Goal: Information Seeking & Learning: Learn about a topic

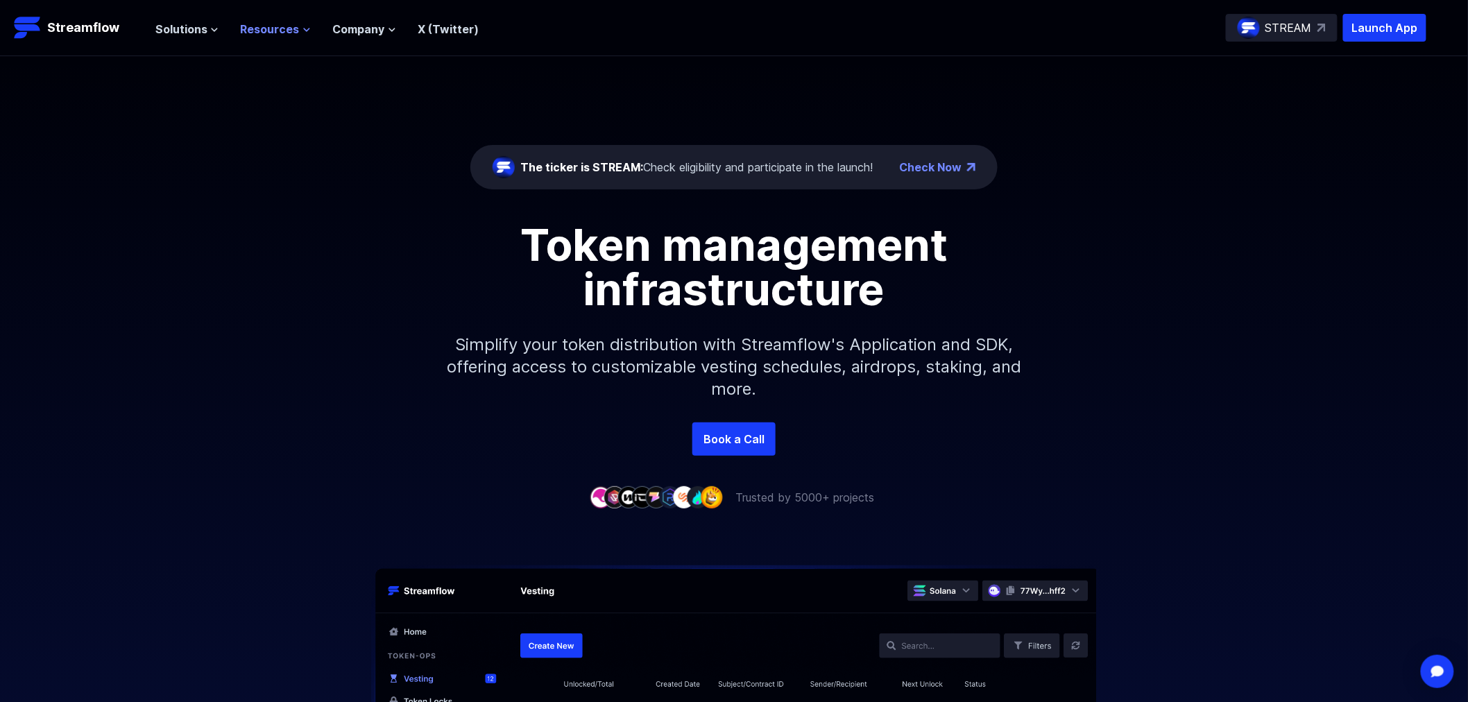
click at [272, 26] on span "Resources" at bounding box center [270, 29] width 59 height 17
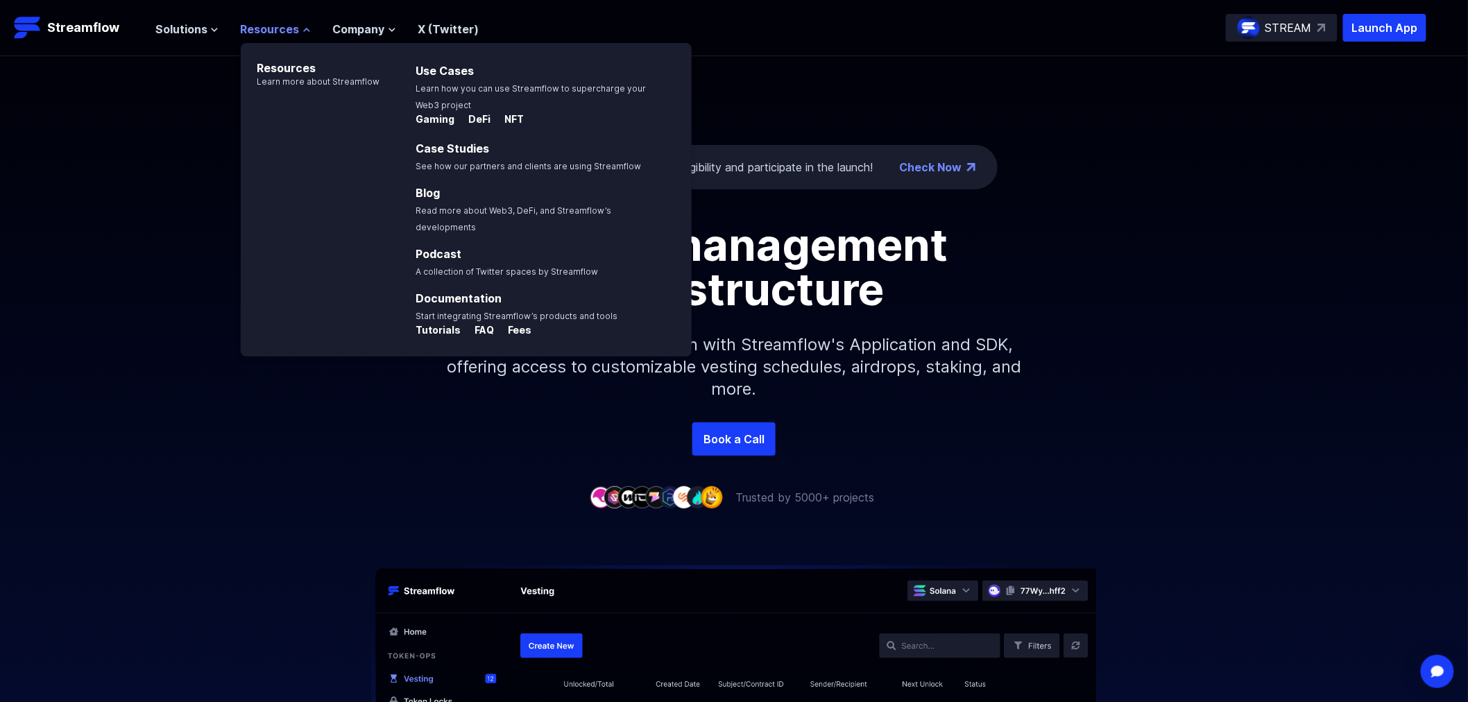
click at [272, 28] on span "Resources" at bounding box center [270, 29] width 59 height 17
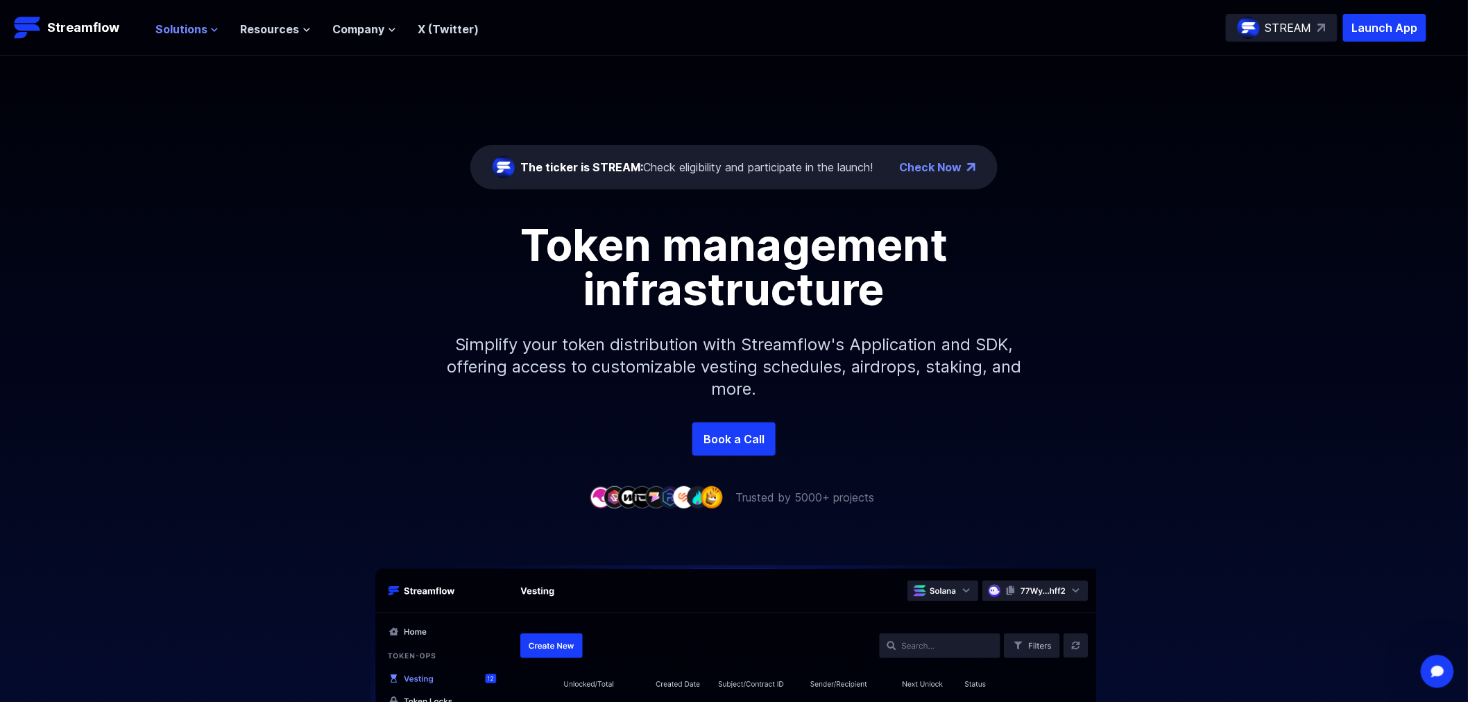
click at [185, 35] on span "Solutions" at bounding box center [181, 29] width 52 height 17
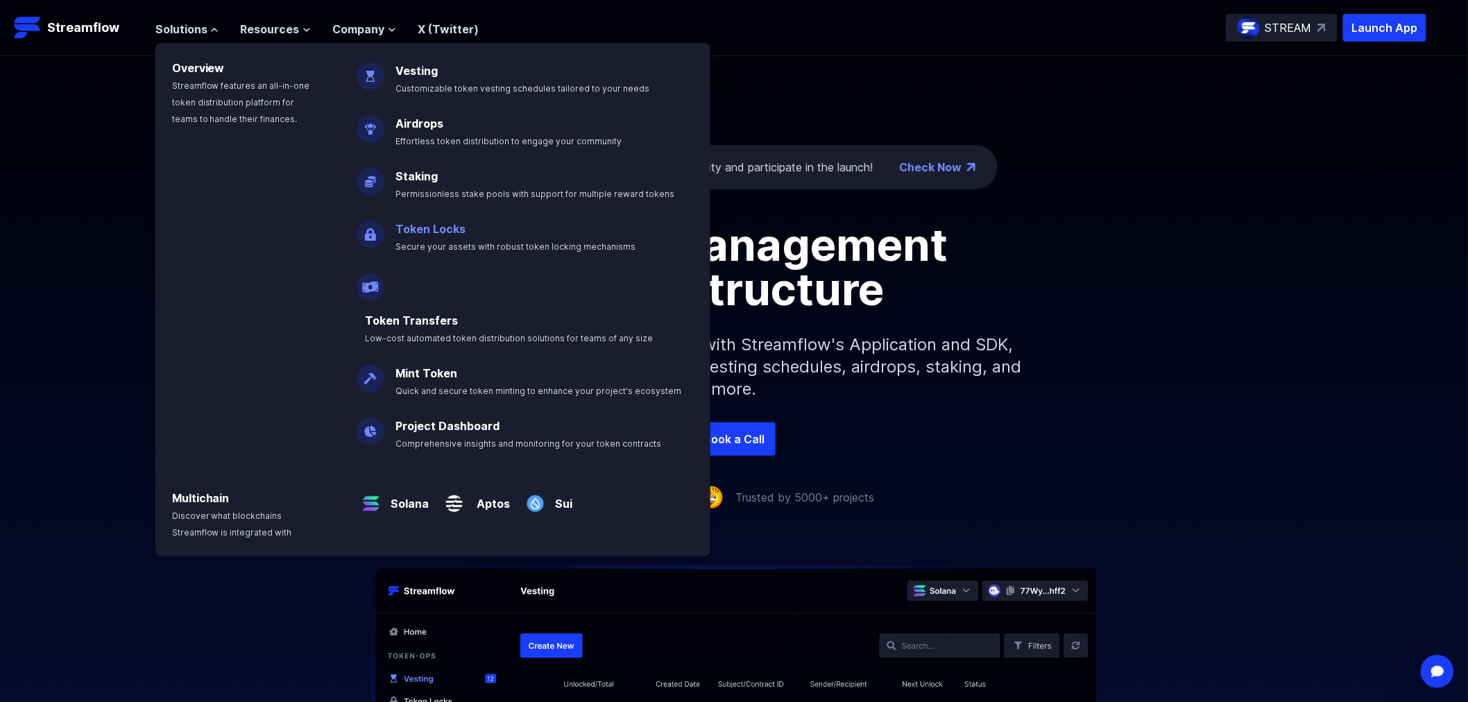
click at [414, 231] on link "Token Locks" at bounding box center [430, 229] width 70 height 14
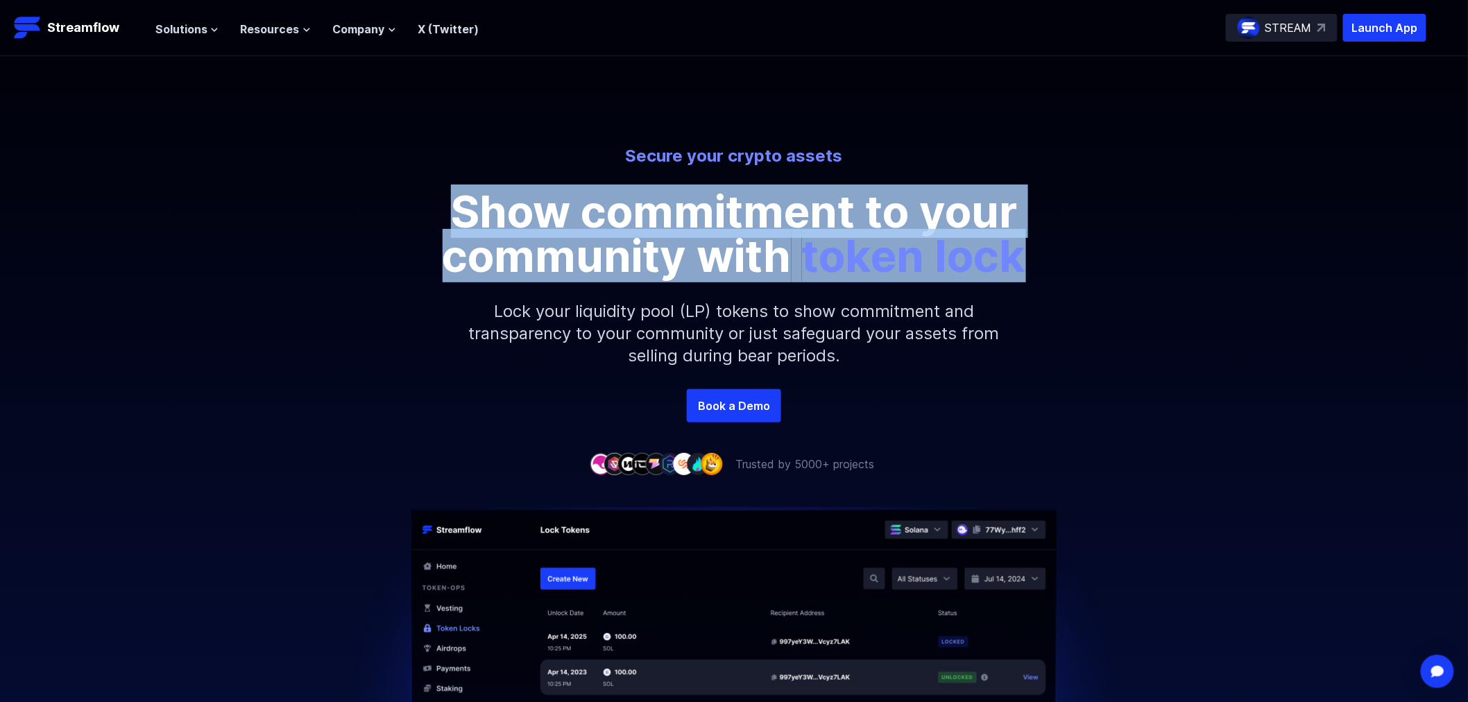
drag, startPoint x: 443, startPoint y: 194, endPoint x: 1067, endPoint y: 257, distance: 627.4
click at [1067, 257] on div "Secure your crypto assets Show commitment to your community with token lock" at bounding box center [734, 211] width 791 height 133
click at [1067, 255] on div "Secure your crypto assets Show commitment to your community with token lock" at bounding box center [734, 211] width 791 height 133
drag, startPoint x: 1021, startPoint y: 264, endPoint x: 450, endPoint y: 224, distance: 573.0
click at [451, 224] on div "Secure your crypto assets Show commitment to your community with token lock" at bounding box center [734, 211] width 791 height 133
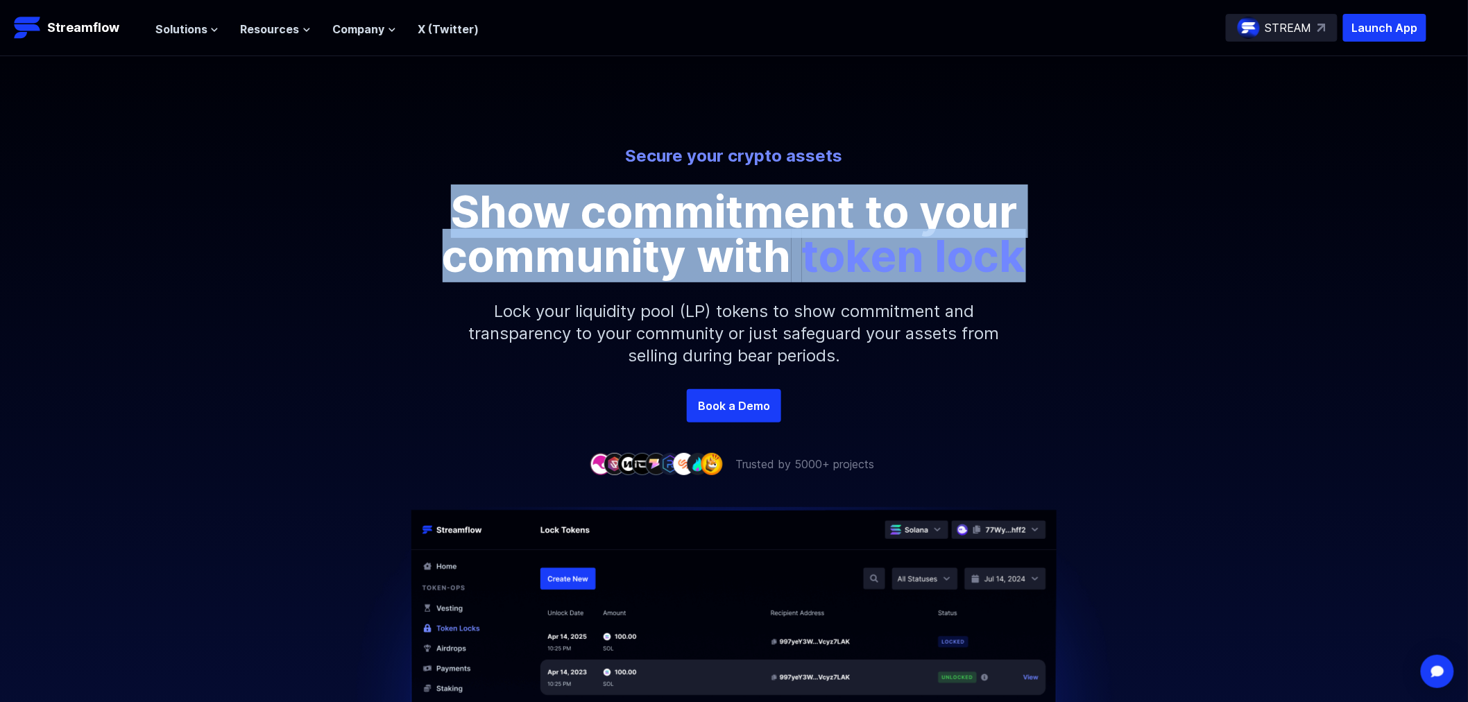
click at [450, 224] on p "Show commitment to your community with token lock" at bounding box center [734, 233] width 624 height 89
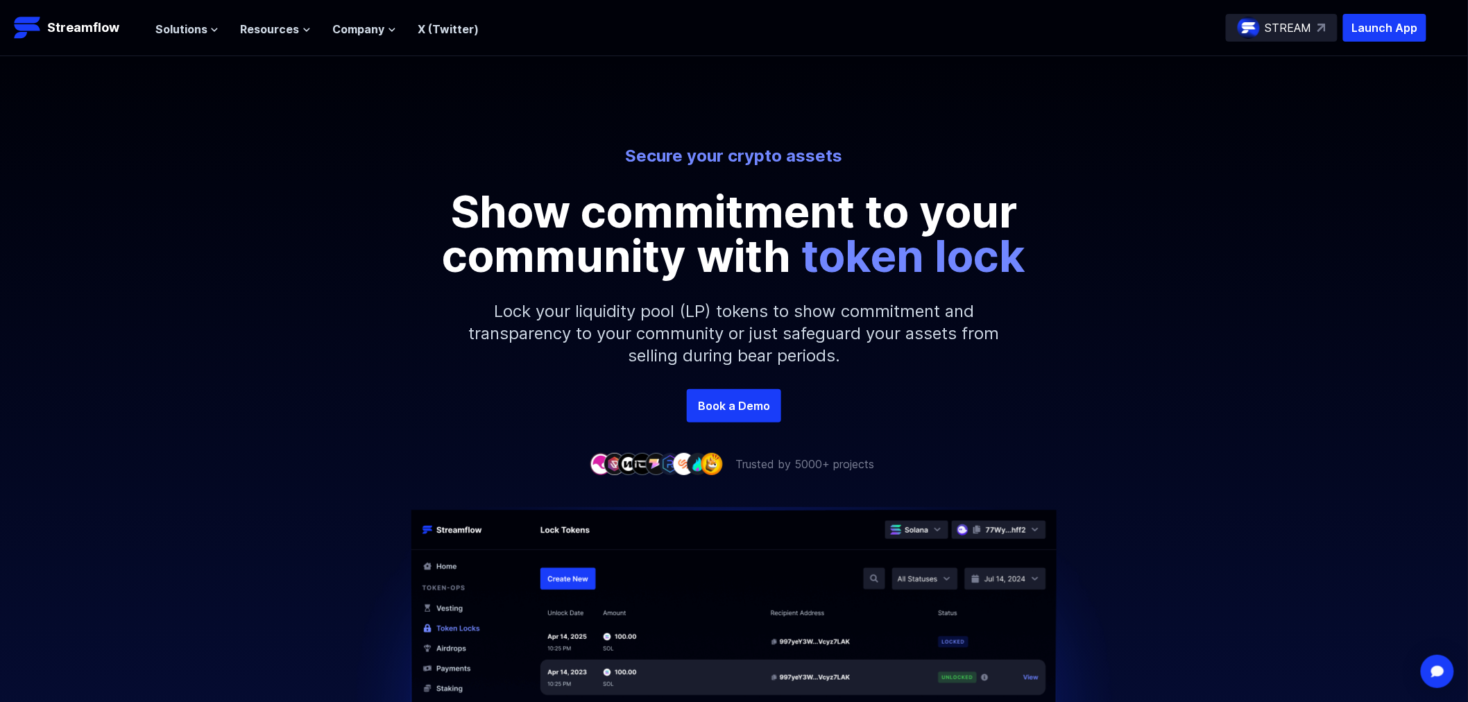
click at [442, 211] on p "Show commitment to your community with token lock" at bounding box center [734, 233] width 624 height 89
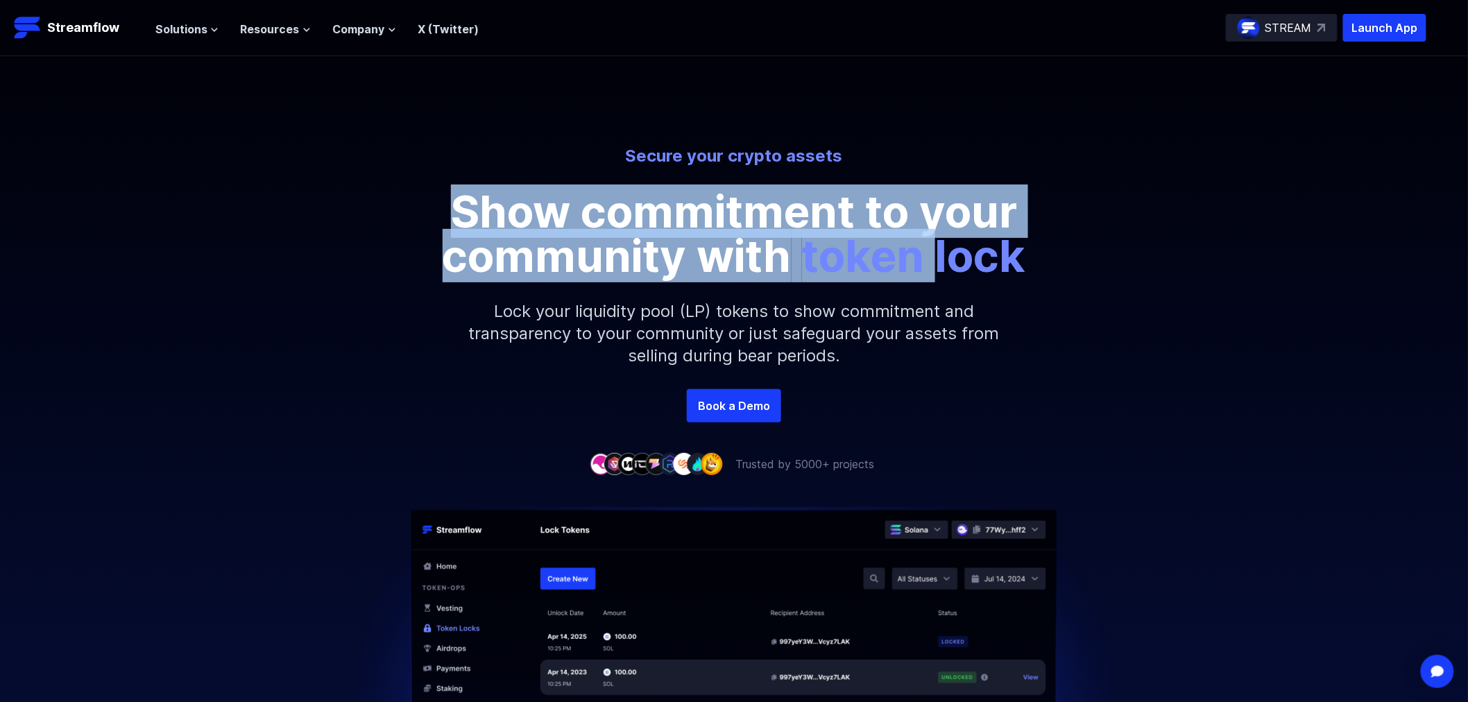
drag, startPoint x: 442, startPoint y: 211, endPoint x: 946, endPoint y: 247, distance: 505.6
click at [928, 257] on p "Show commitment to your community with token lock" at bounding box center [734, 233] width 624 height 89
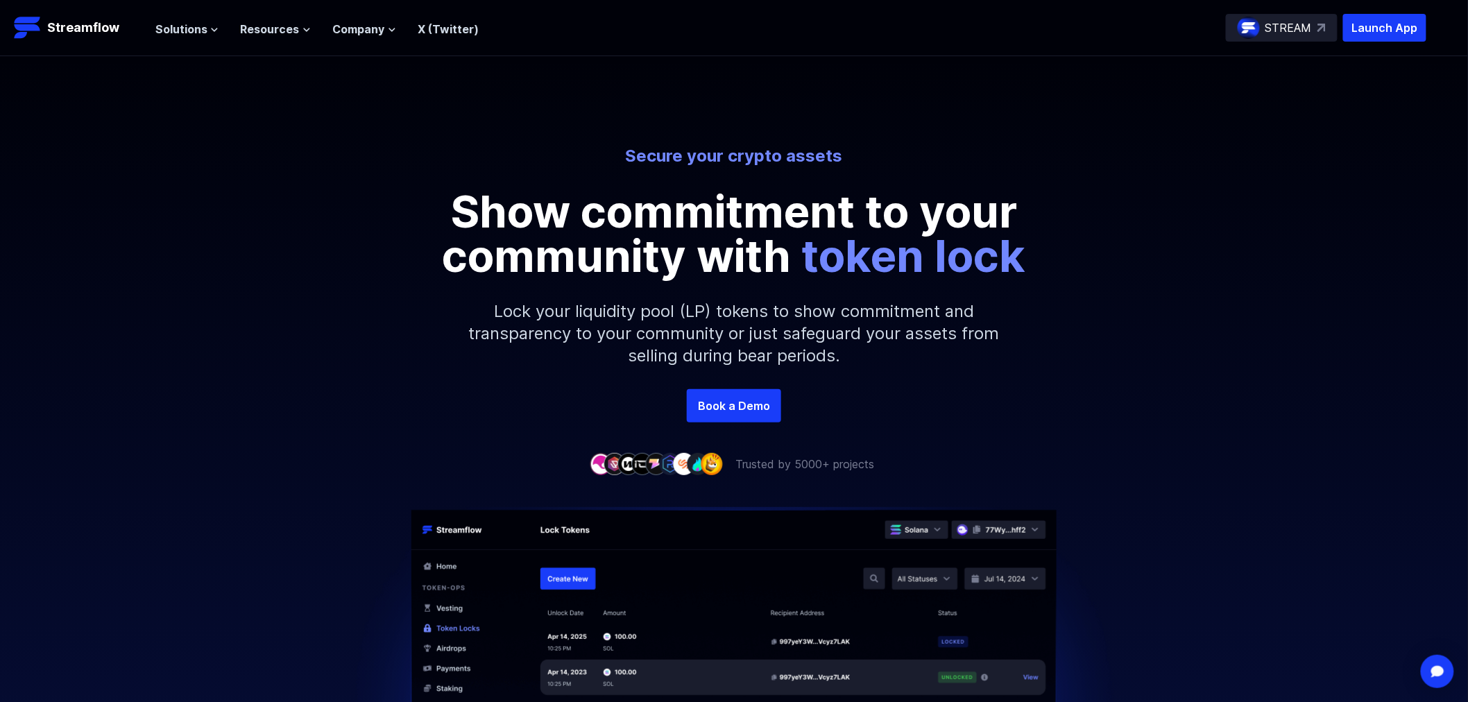
click at [946, 247] on span "token lock" at bounding box center [914, 255] width 224 height 53
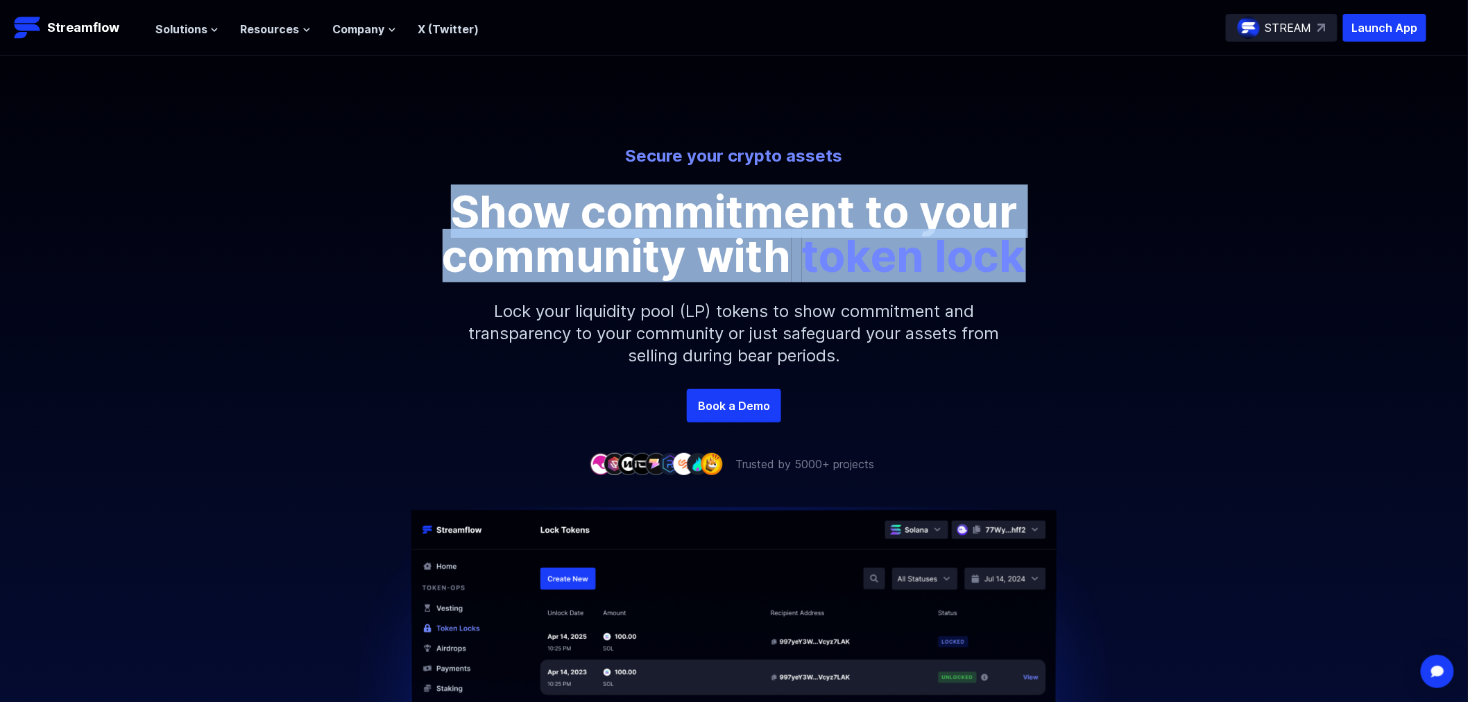
drag, startPoint x: 835, startPoint y: 259, endPoint x: 423, endPoint y: 224, distance: 412.8
click at [423, 225] on div "Secure your crypto assets Show commitment to your community with token lock" at bounding box center [734, 211] width 791 height 133
click at [423, 224] on p "Show commitment to your community with token lock" at bounding box center [734, 233] width 624 height 89
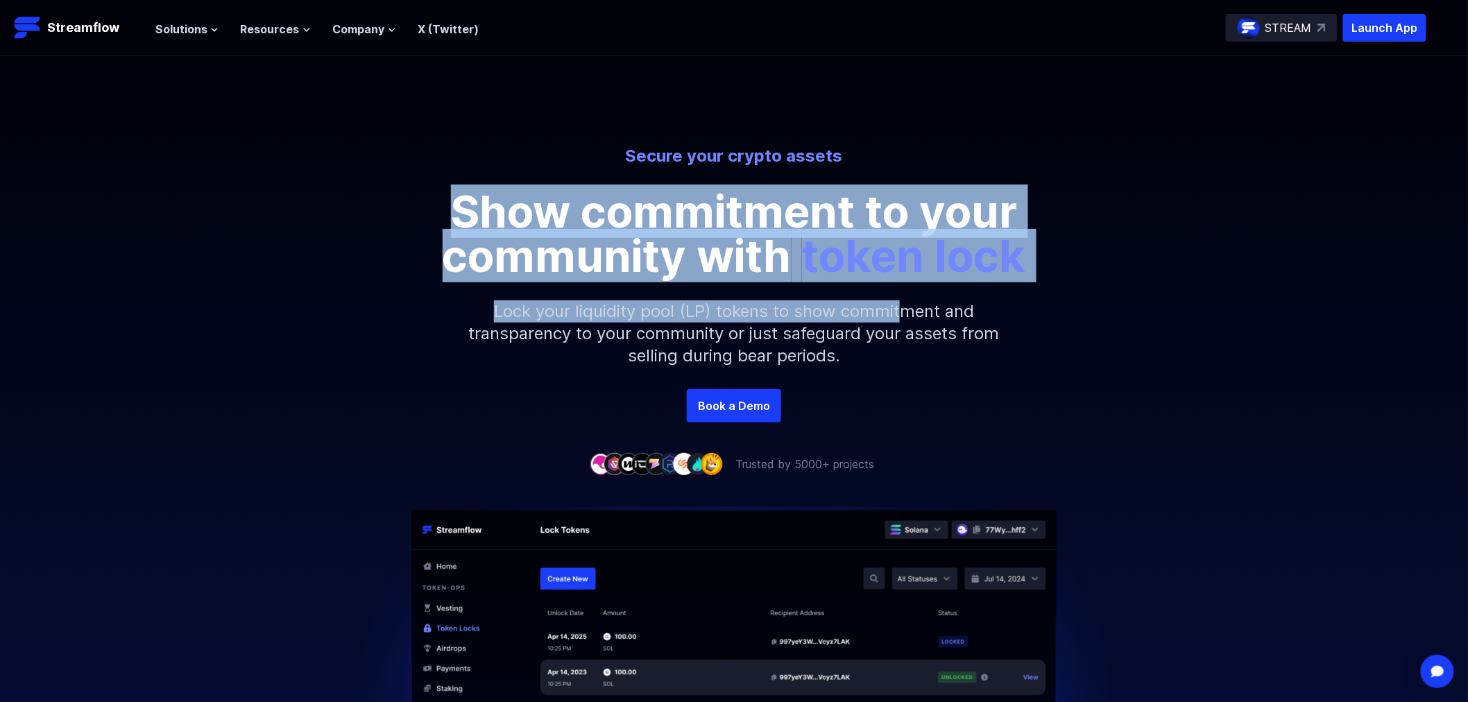
drag, startPoint x: 434, startPoint y: 204, endPoint x: 996, endPoint y: 300, distance: 570.7
click at [946, 292] on div "Secure your crypto assets Show commitment to your community with token lock Loc…" at bounding box center [734, 267] width 1468 height 244
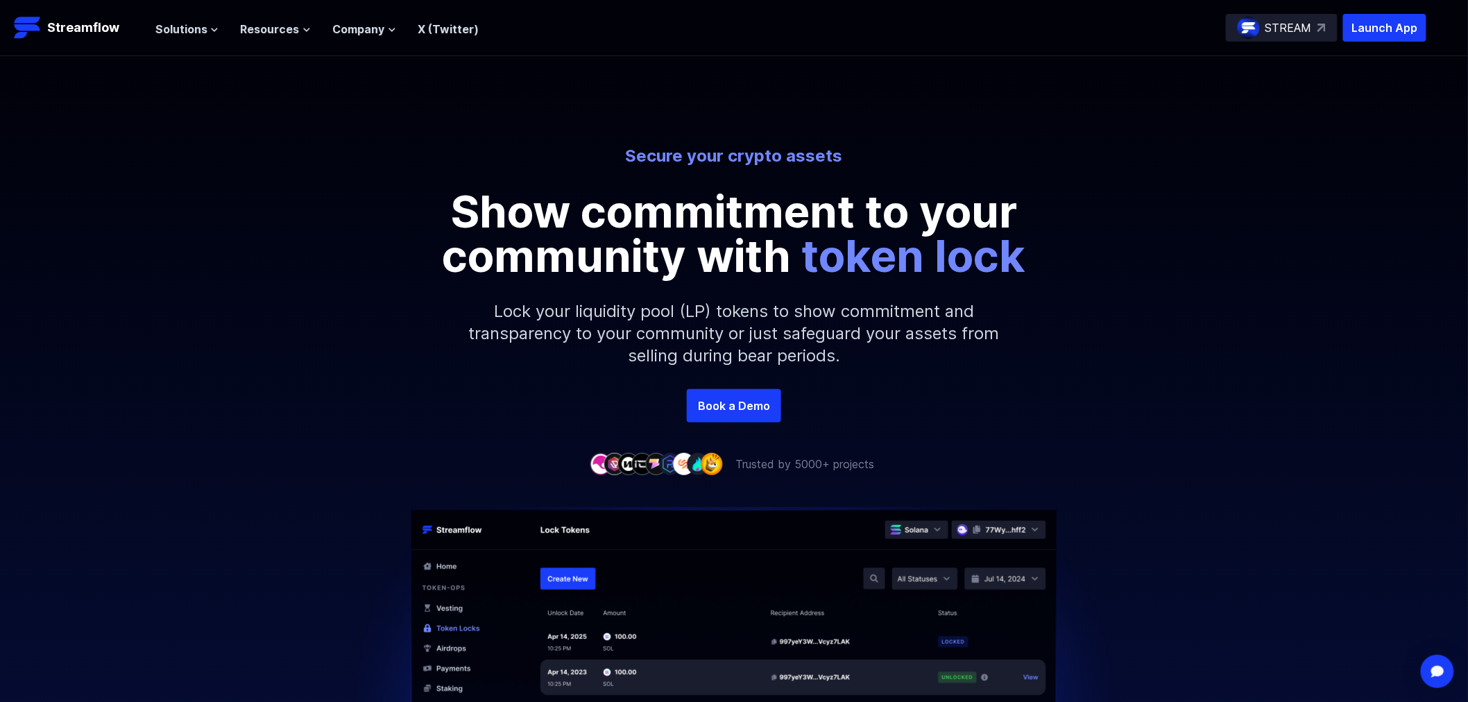
drag, startPoint x: 993, startPoint y: 286, endPoint x: 1025, endPoint y: 273, distance: 33.9
click at [995, 286] on p "Lock your liquidity pool (LP) tokens to show commitment and transparency to you…" at bounding box center [734, 333] width 597 height 111
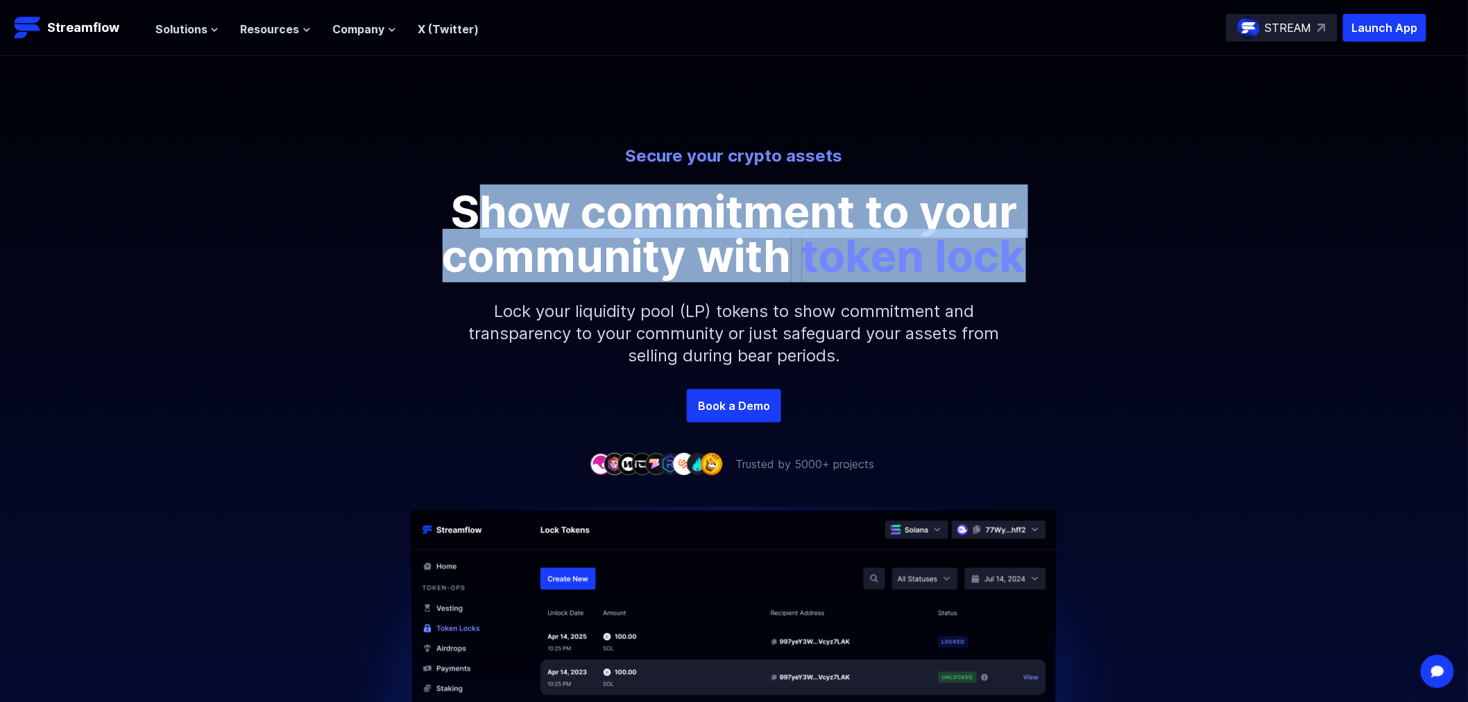
drag, startPoint x: 1043, startPoint y: 266, endPoint x: 477, endPoint y: 202, distance: 569.6
click at [477, 202] on p "Show commitment to your community with token lock" at bounding box center [734, 233] width 624 height 89
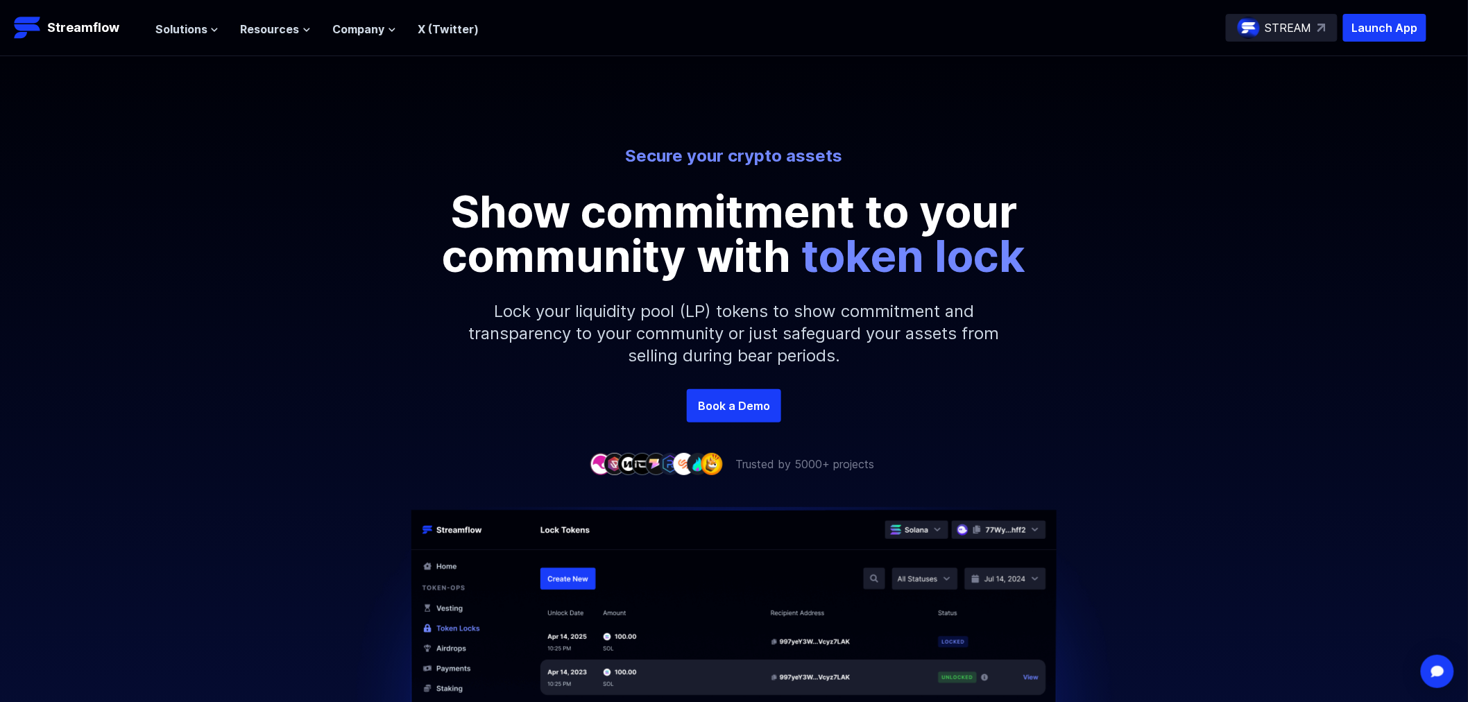
click at [442, 210] on p "Show commitment to your community with token lock" at bounding box center [734, 233] width 624 height 89
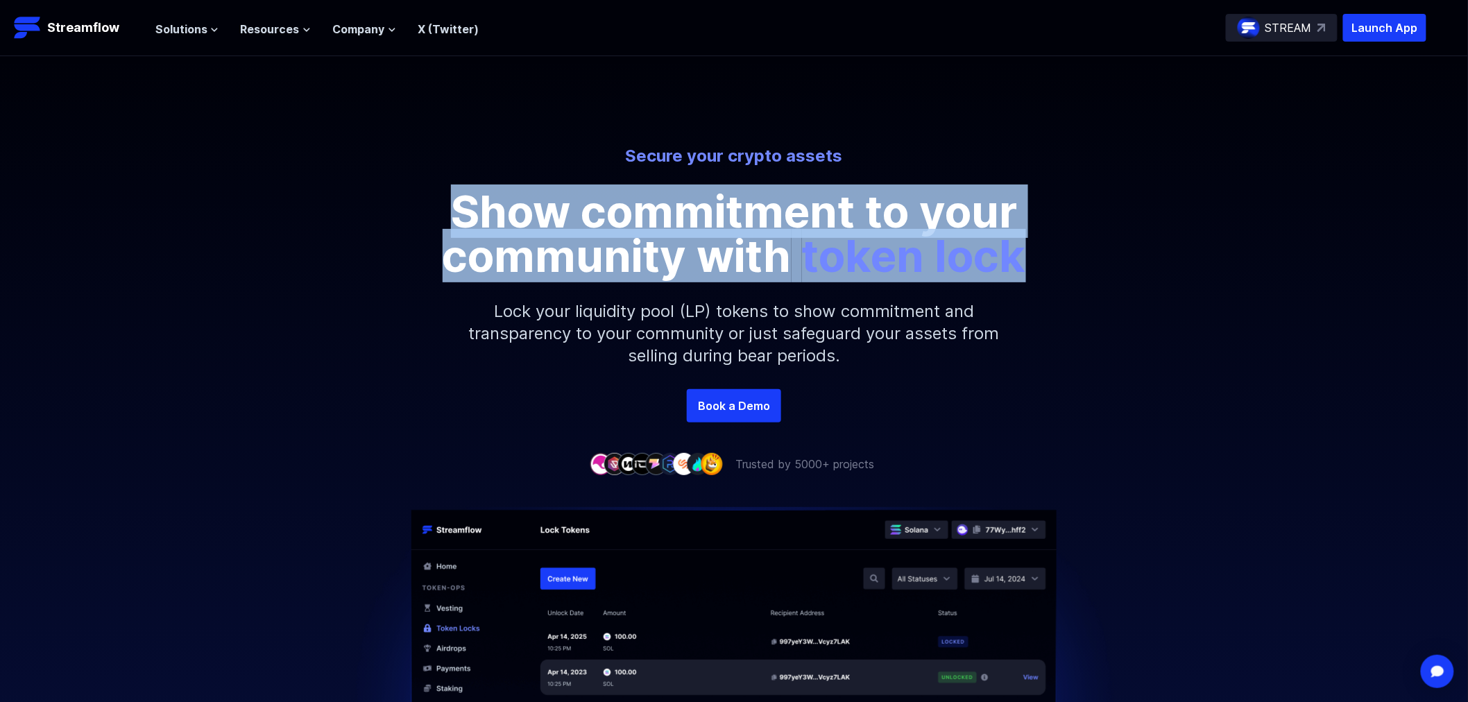
drag, startPoint x: 442, startPoint y: 210, endPoint x: 1007, endPoint y: 245, distance: 565.7
click at [1007, 245] on p "Show commitment to your community with token lock" at bounding box center [734, 233] width 624 height 89
click at [1006, 246] on span "token lock" at bounding box center [914, 255] width 224 height 53
click at [1021, 251] on span "token lock" at bounding box center [914, 255] width 224 height 53
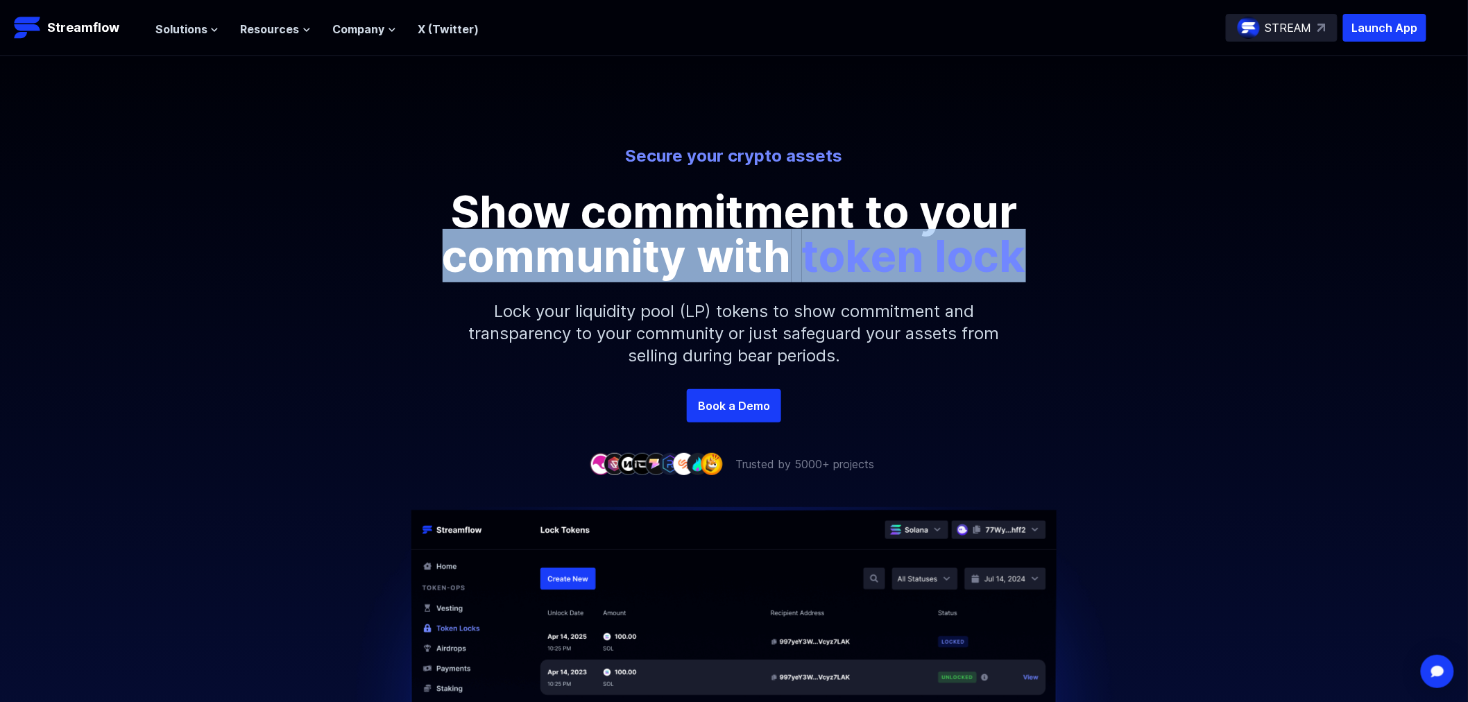
drag, startPoint x: 1032, startPoint y: 254, endPoint x: 442, endPoint y: 221, distance: 591.3
click at [443, 243] on p "Show commitment to your community with token lock" at bounding box center [734, 233] width 624 height 89
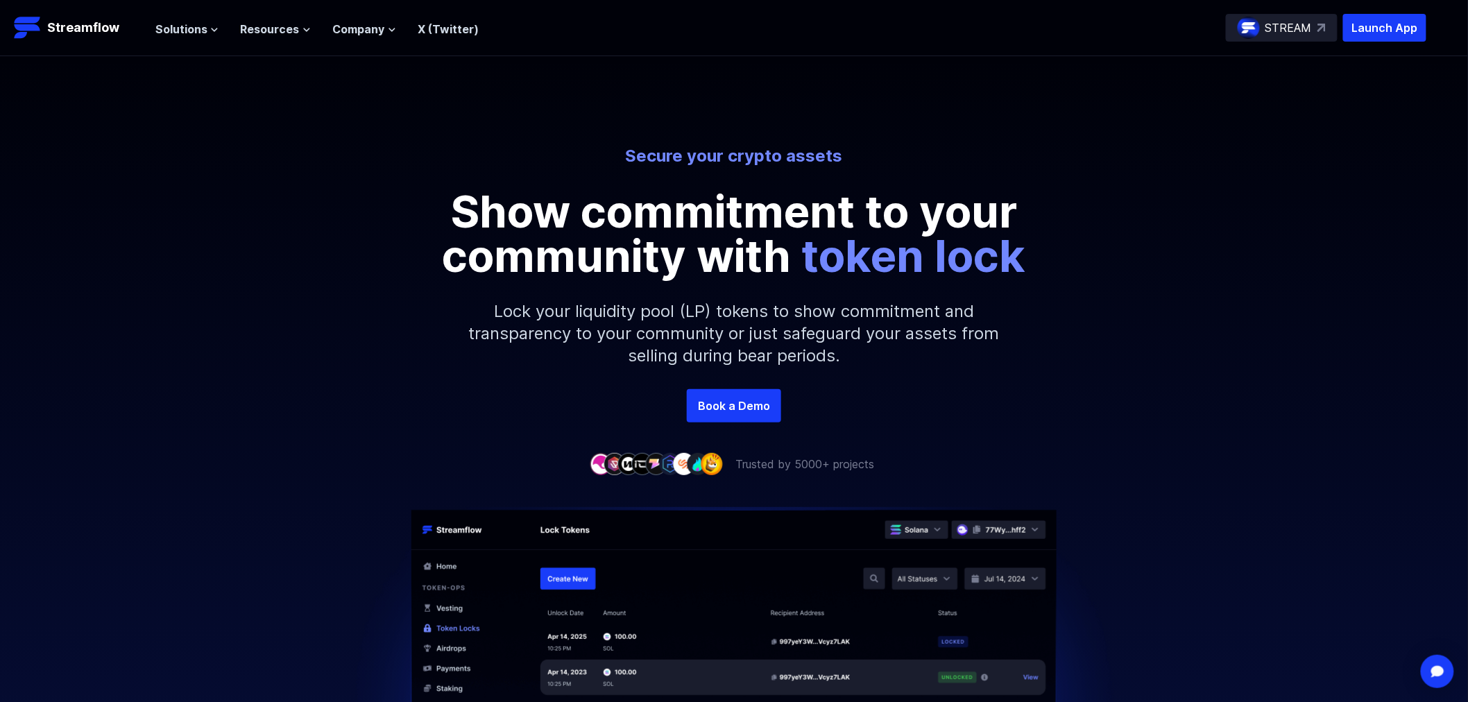
click at [441, 219] on p "Show commitment to your community with token lock" at bounding box center [734, 233] width 624 height 89
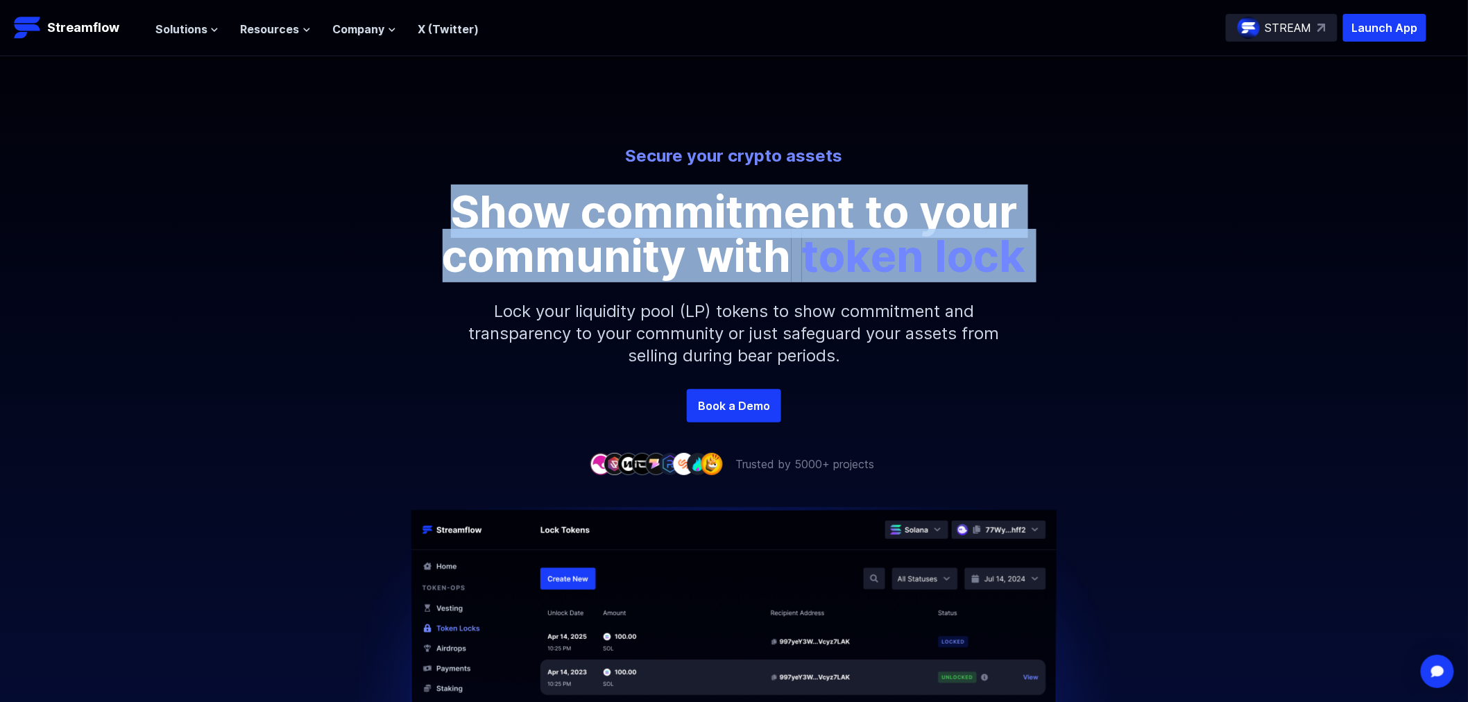
drag, startPoint x: 441, startPoint y: 218, endPoint x: 1027, endPoint y: 243, distance: 586.0
click at [1027, 243] on p "Show commitment to your community with token lock" at bounding box center [734, 233] width 624 height 89
click at [1034, 239] on p "Show commitment to your community with token lock" at bounding box center [734, 233] width 624 height 89
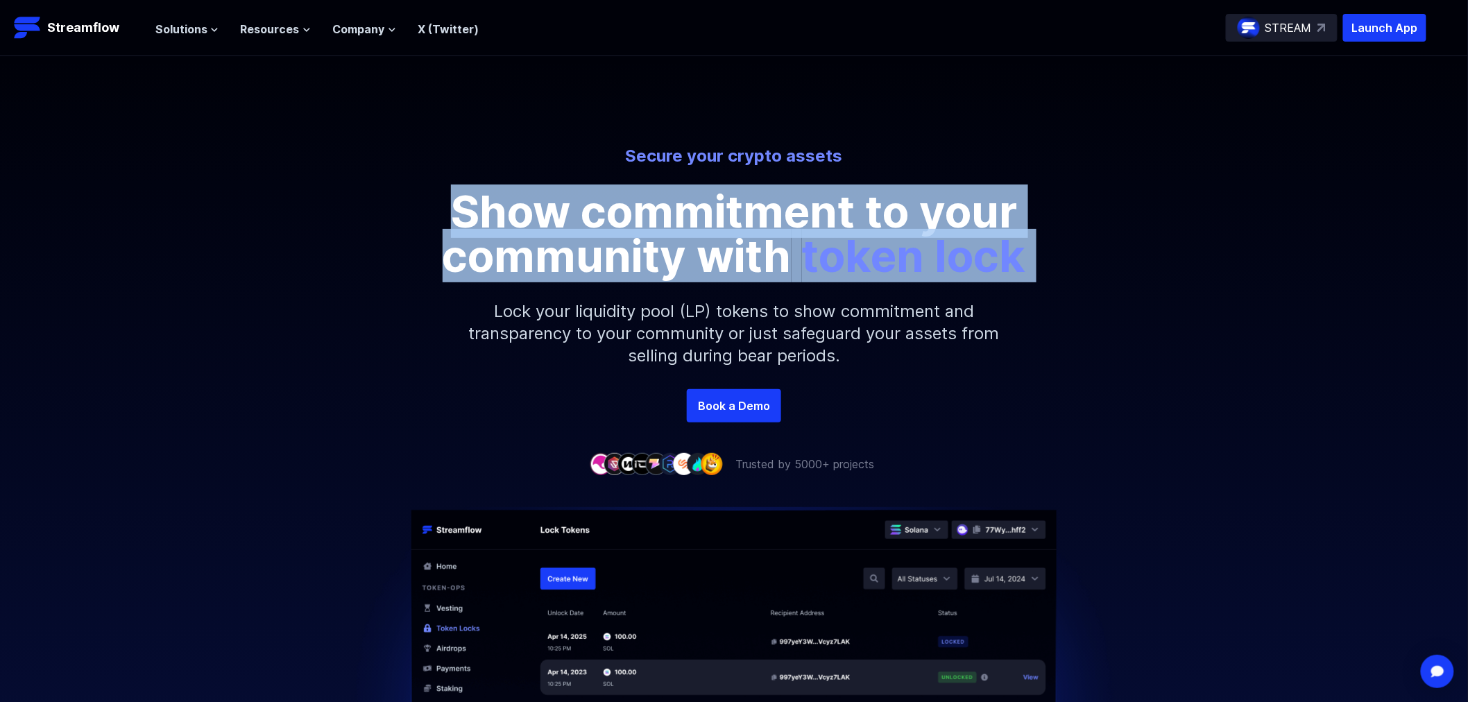
click at [1035, 250] on p "Show commitment to your community with token lock" at bounding box center [734, 233] width 624 height 89
drag, startPoint x: 1041, startPoint y: 250, endPoint x: 380, endPoint y: 179, distance: 664.9
click at [380, 179] on div "Secure your crypto assets Show commitment to your community with token lock" at bounding box center [734, 211] width 791 height 133
click at [383, 179] on div "Secure your crypto assets Show commitment to your community with token lock" at bounding box center [734, 211] width 791 height 133
click at [393, 176] on div "Secure your crypto assets Show commitment to your community with token lock" at bounding box center [734, 211] width 791 height 133
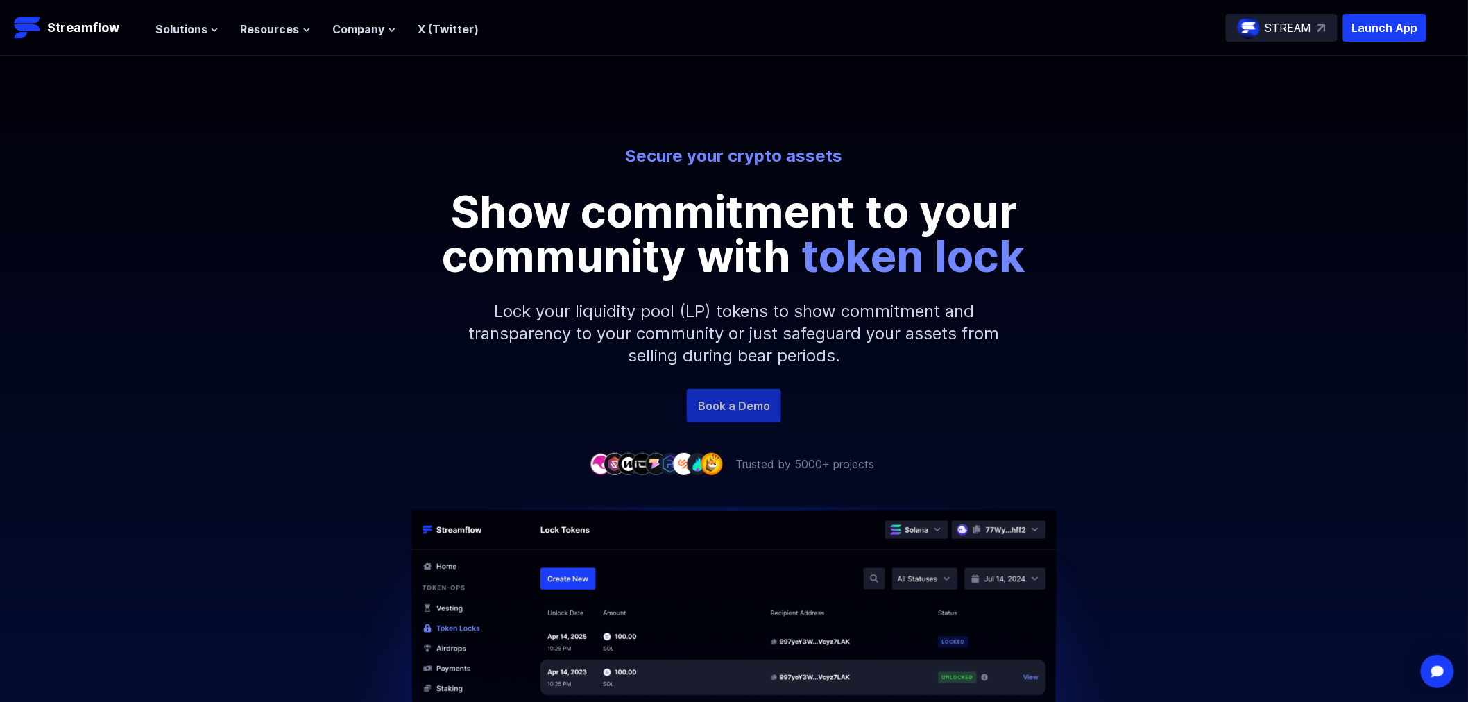
click at [717, 413] on link "Book a Demo" at bounding box center [734, 405] width 94 height 33
click at [1319, 29] on img at bounding box center [1321, 28] width 8 height 8
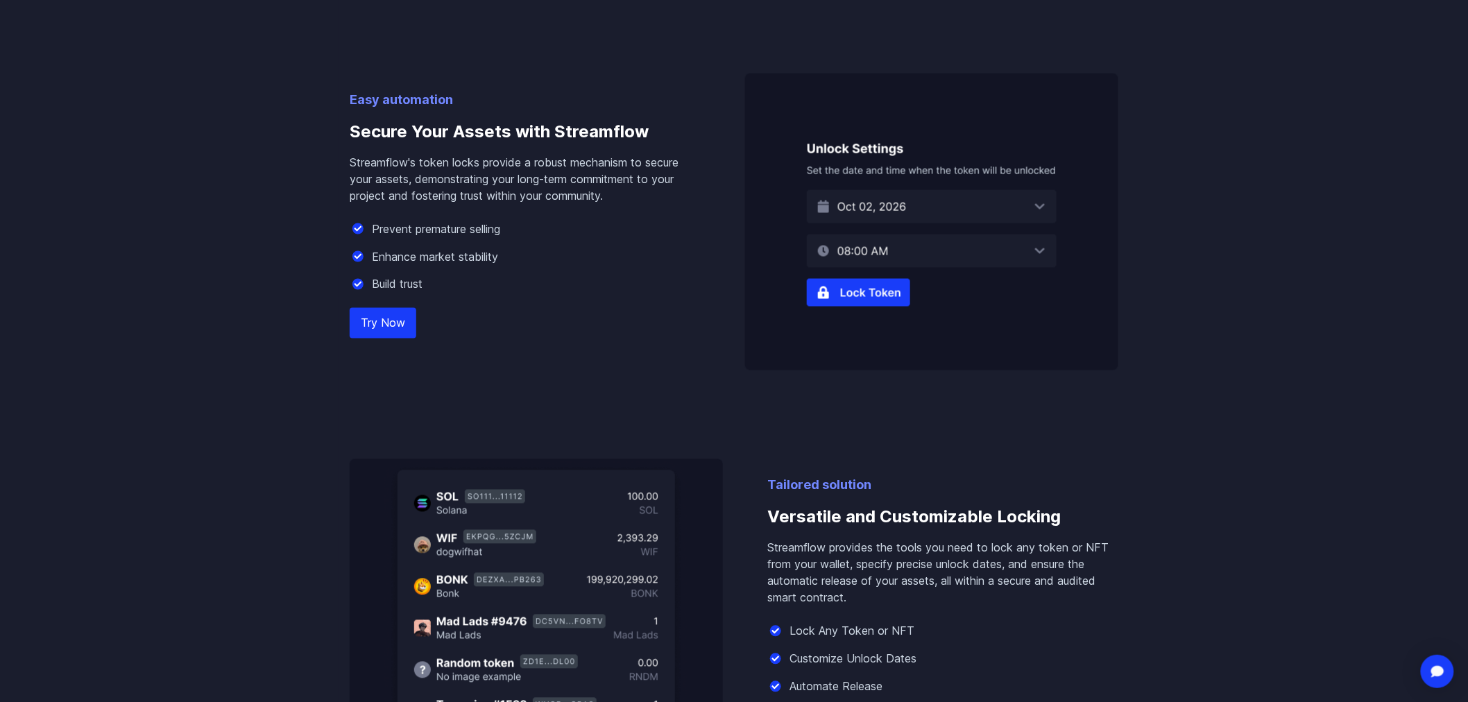
scroll to position [848, 0]
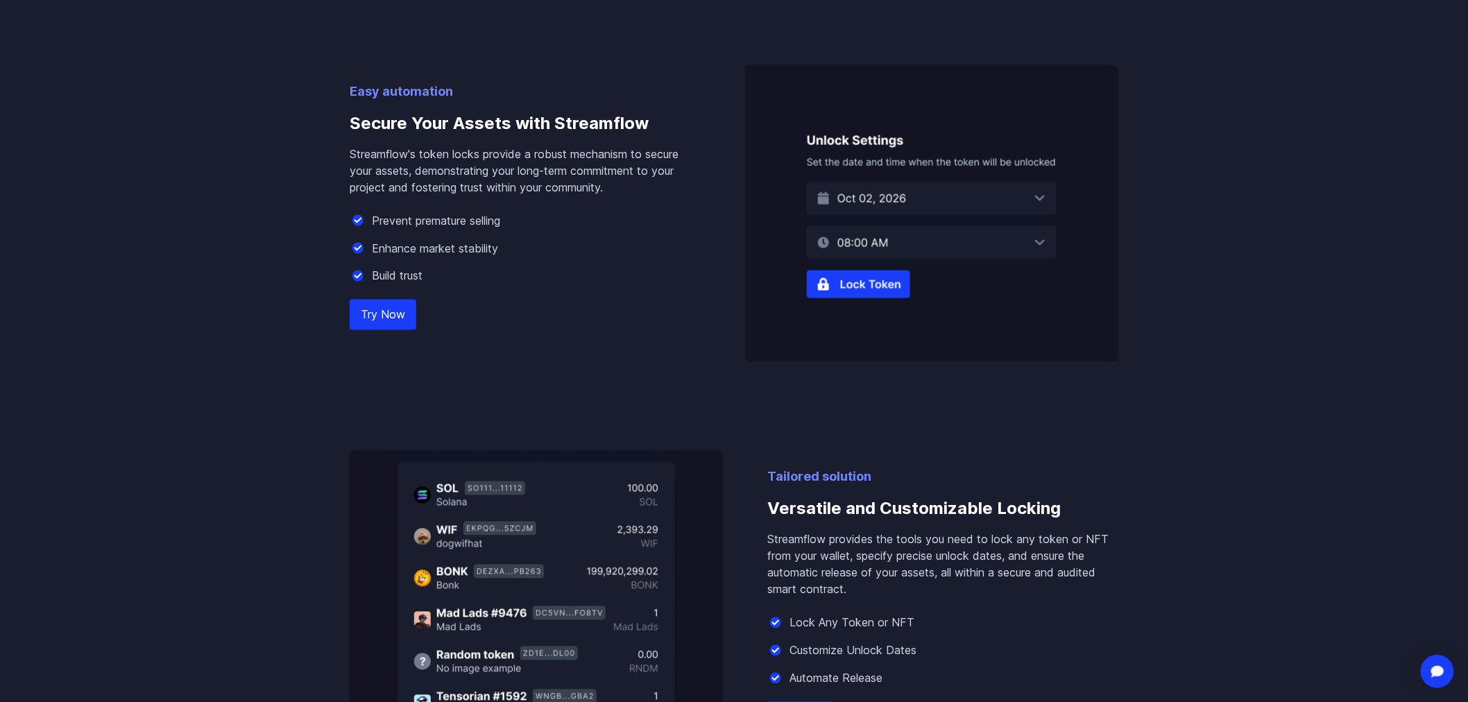
click at [391, 320] on link "Try Now" at bounding box center [383, 315] width 67 height 31
